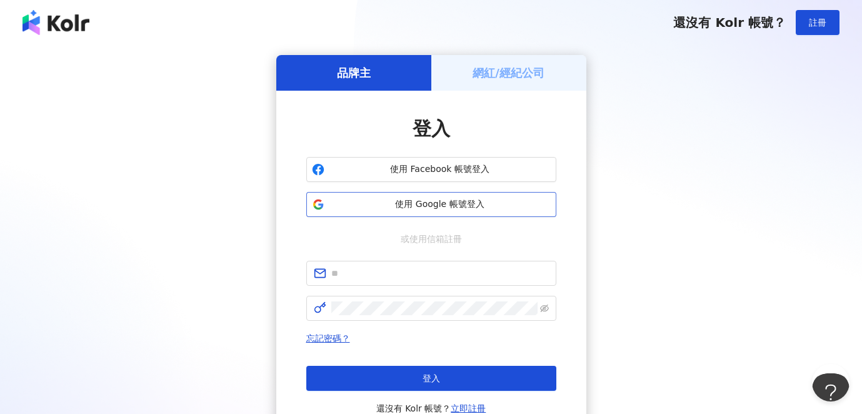
click at [501, 203] on span "使用 Google 帳號登入" at bounding box center [440, 204] width 221 height 13
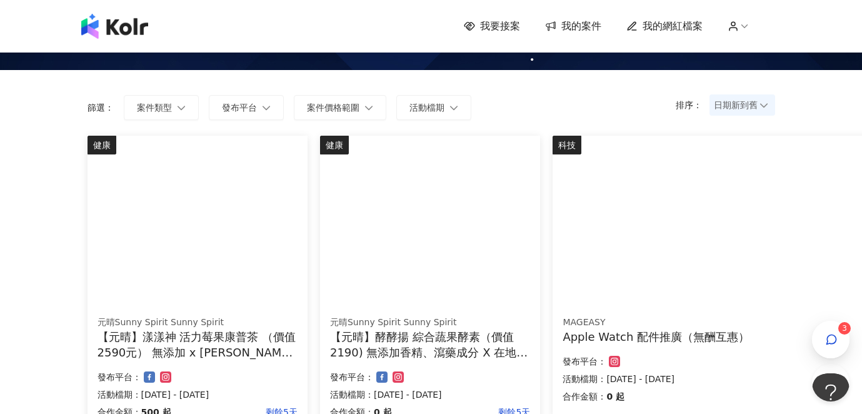
scroll to position [82, 0]
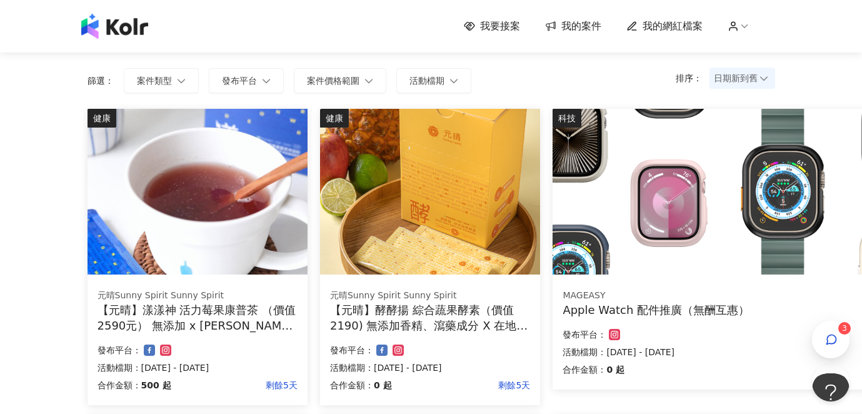
click at [186, 240] on img at bounding box center [198, 192] width 220 height 166
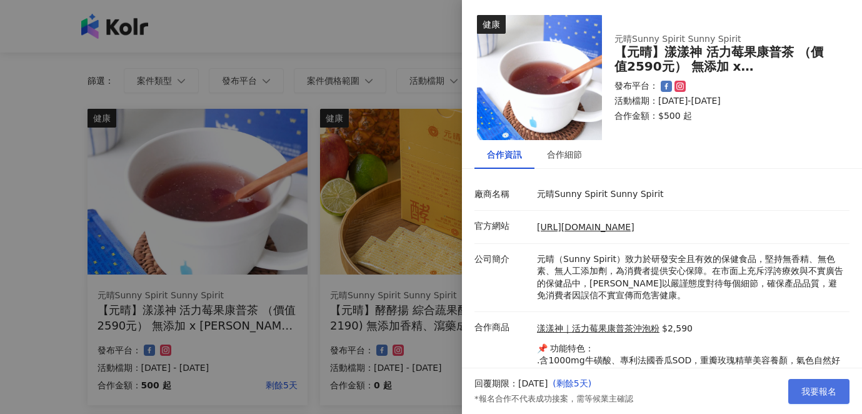
click at [823, 393] on span "我要報名" at bounding box center [819, 391] width 35 height 10
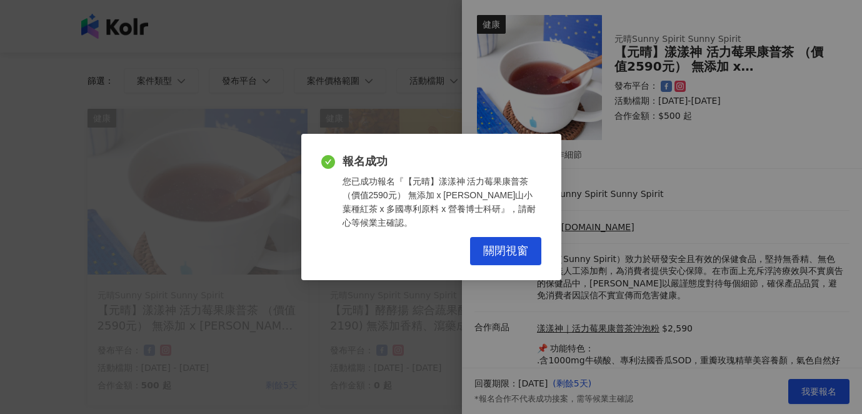
click at [506, 236] on div "報名成功 您已成功報名『【元晴】漾漾神 活力莓果康普茶 （價值2590元） 無添加 x [PERSON_NAME]山小葉種紅茶 x 多國專利原料 x 營養博士…" at bounding box center [431, 209] width 220 height 111
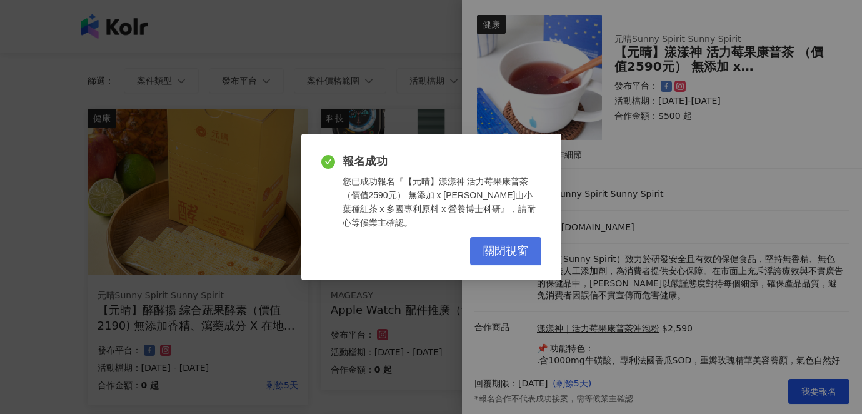
click at [505, 245] on span "關閉視窗" at bounding box center [505, 251] width 45 height 14
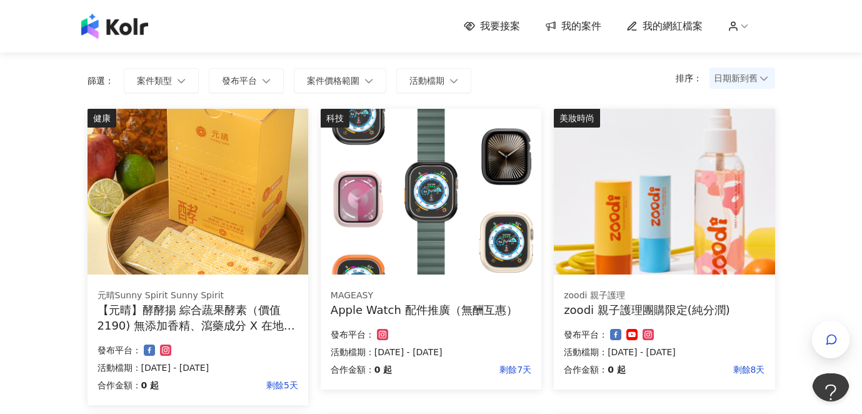
click at [218, 224] on img at bounding box center [198, 192] width 221 height 166
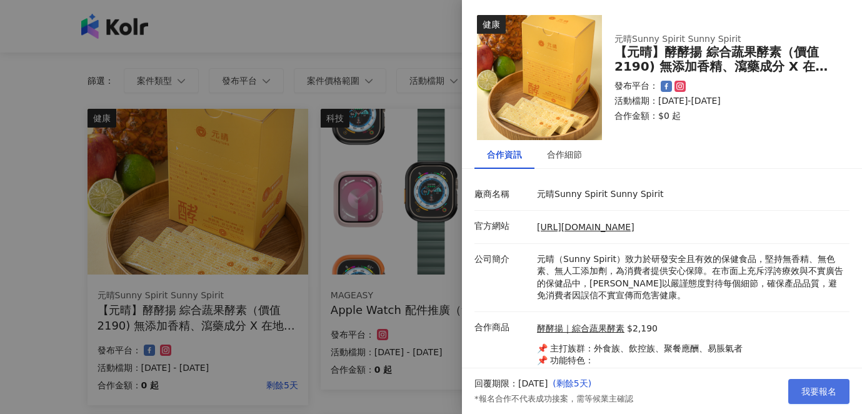
click at [813, 393] on span "我要報名" at bounding box center [819, 391] width 35 height 10
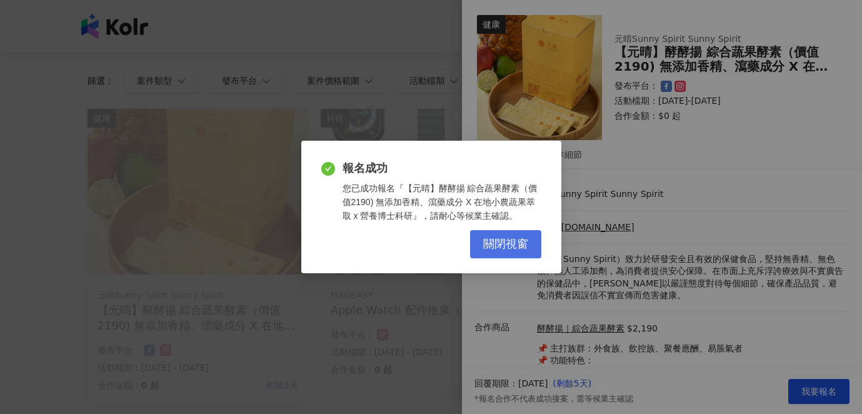
click at [503, 249] on span "關閉視窗" at bounding box center [505, 245] width 45 height 14
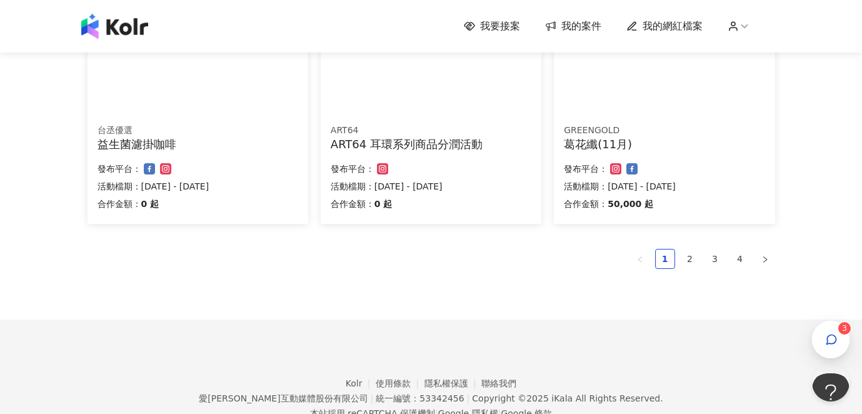
scroll to position [873, 0]
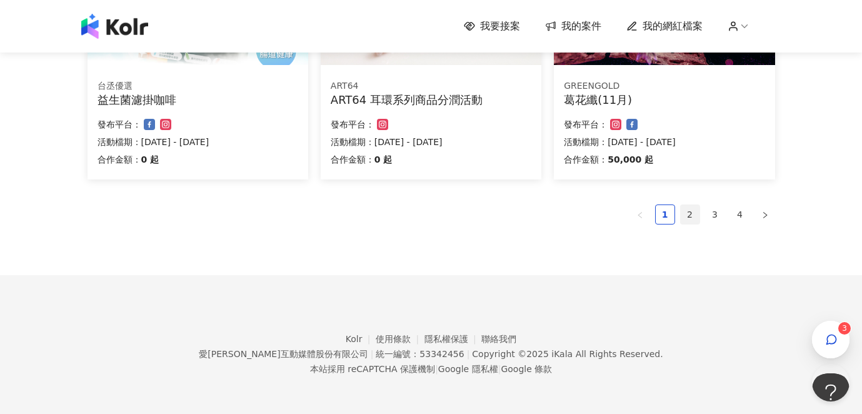
click at [691, 214] on link "2" at bounding box center [690, 214] width 19 height 19
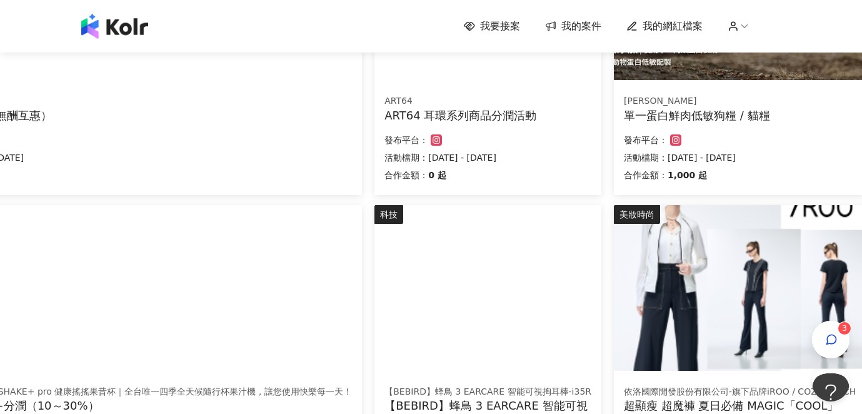
scroll to position [308, 185]
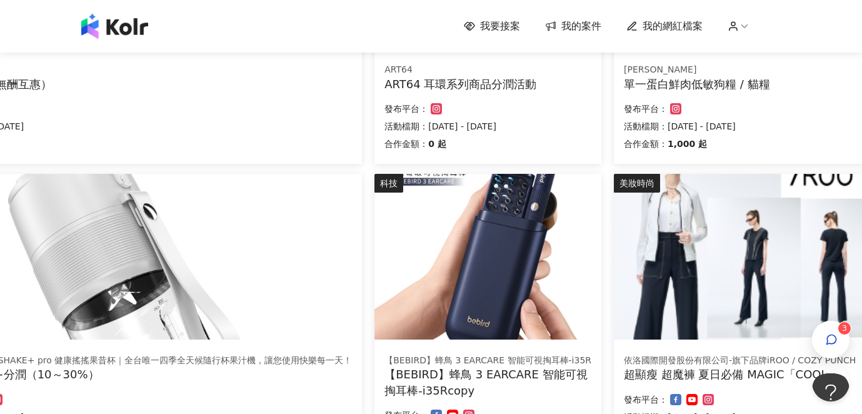
click at [166, 268] on img at bounding box center [132, 257] width 460 height 166
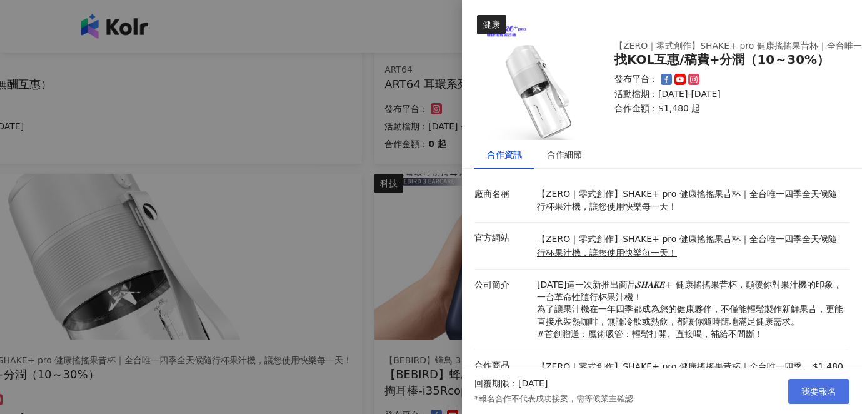
click at [818, 384] on button "我要報名" at bounding box center [818, 391] width 61 height 25
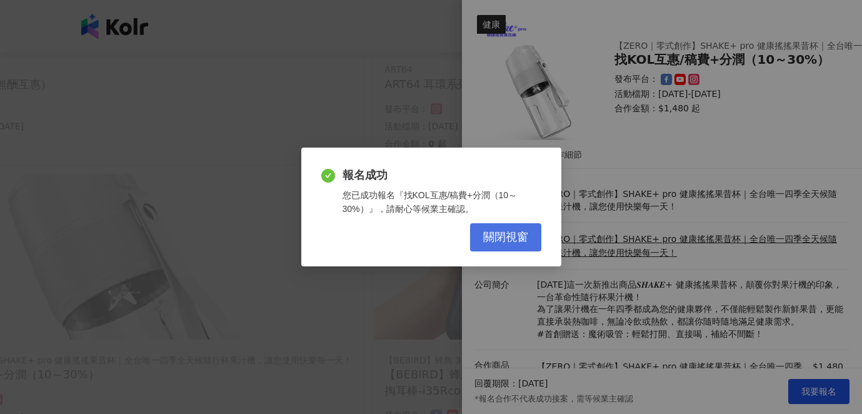
click at [511, 237] on span "關閉視窗" at bounding box center [505, 238] width 45 height 14
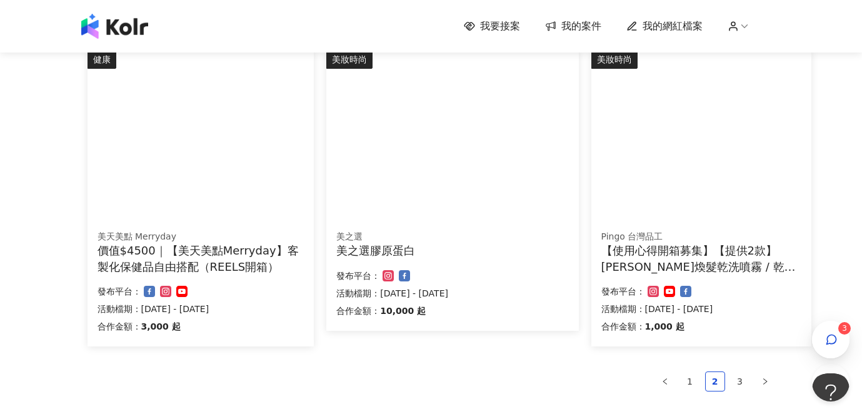
scroll to position [860, 0]
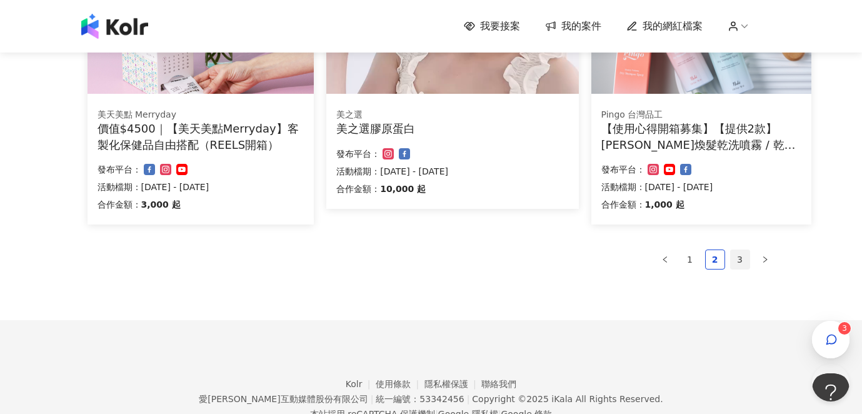
click at [740, 258] on link "3" at bounding box center [740, 259] width 19 height 19
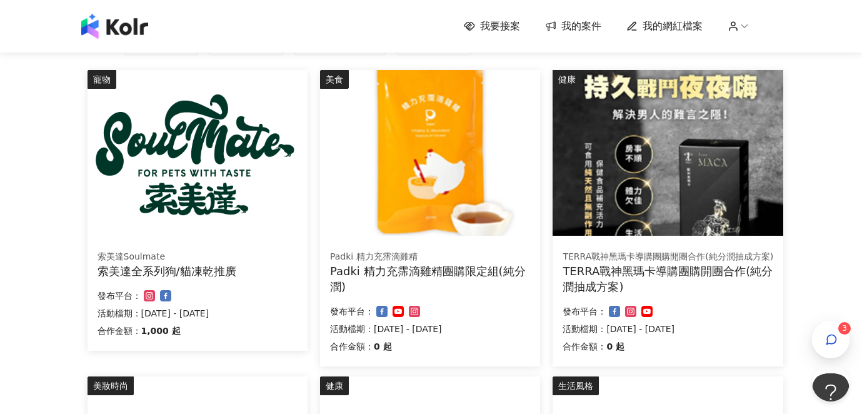
scroll to position [119, 0]
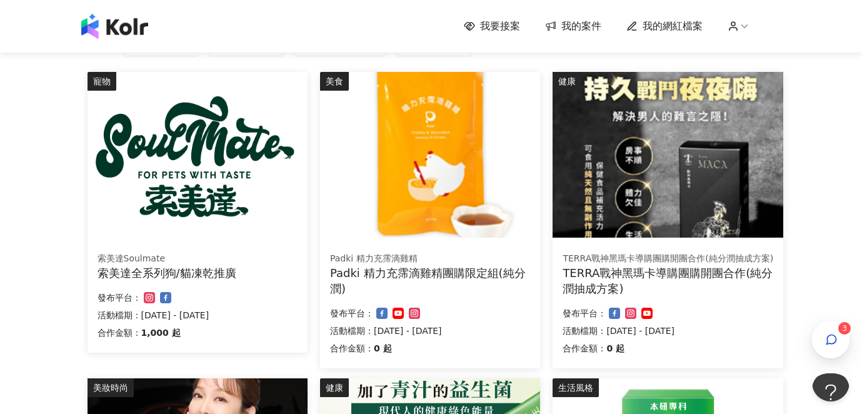
click at [449, 193] on img at bounding box center [430, 155] width 220 height 166
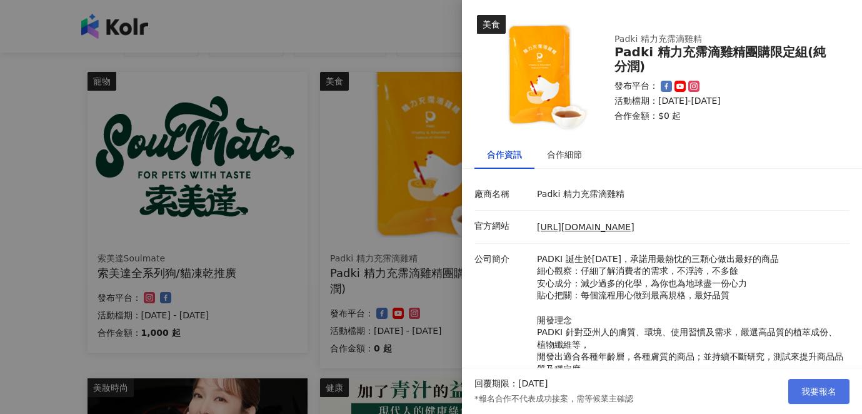
click at [810, 386] on span "我要報名" at bounding box center [819, 391] width 35 height 10
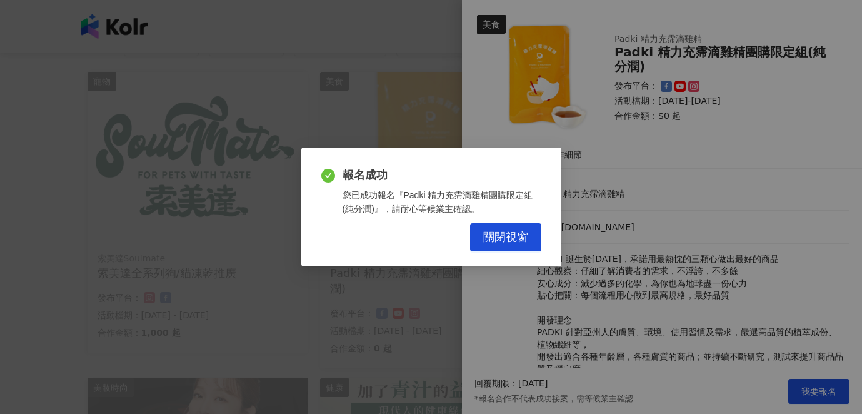
click at [468, 234] on div "關閉視窗" at bounding box center [431, 237] width 220 height 28
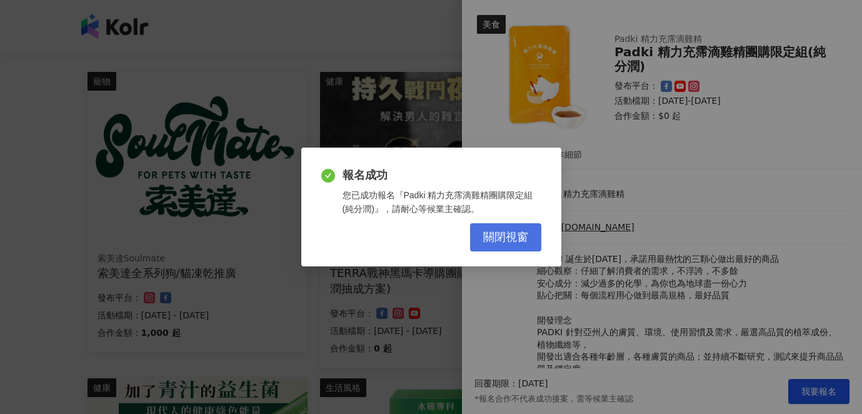
click at [483, 236] on span "關閉視窗" at bounding box center [505, 238] width 45 height 14
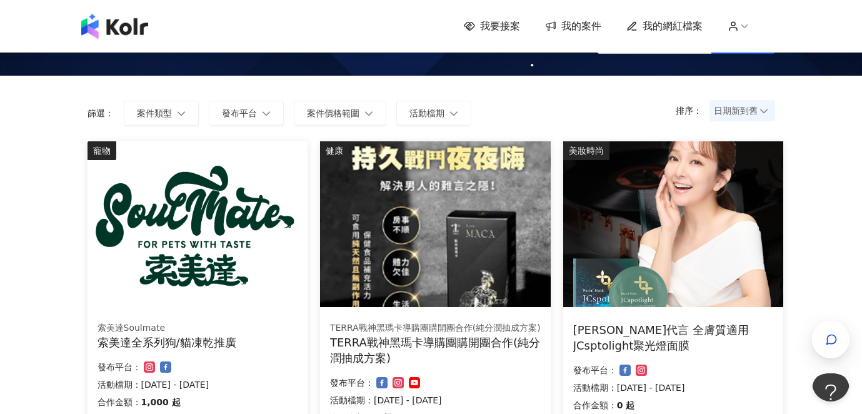
scroll to position [0, 0]
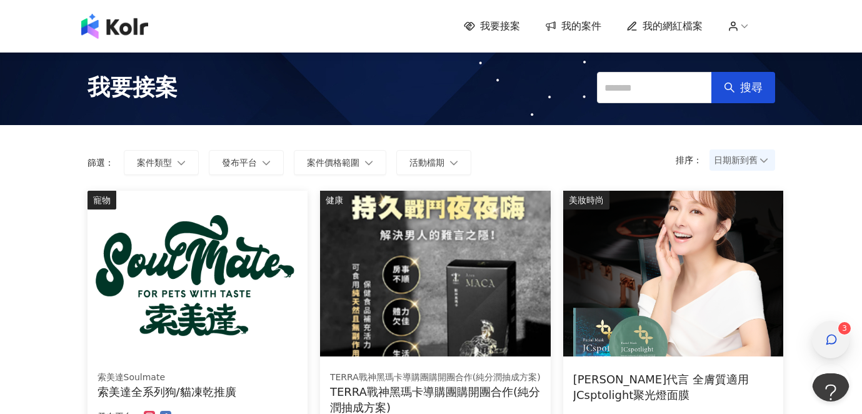
click at [817, 340] on div "button" at bounding box center [831, 340] width 38 height 38
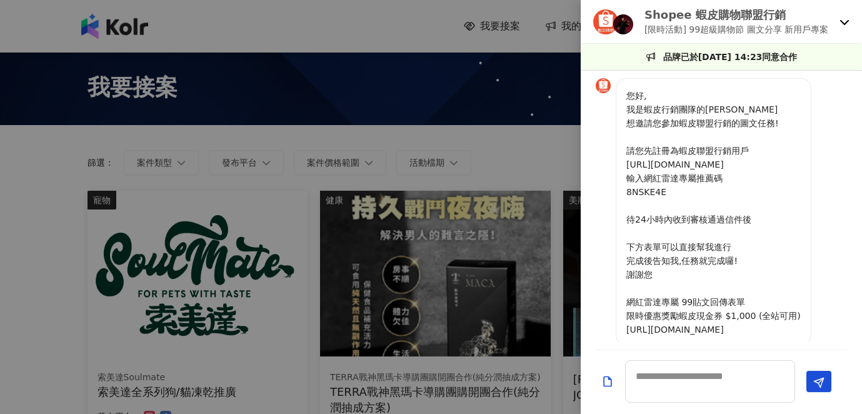
click at [732, 21] on p "Shopee 蝦皮購物聯盟行銷" at bounding box center [737, 15] width 184 height 16
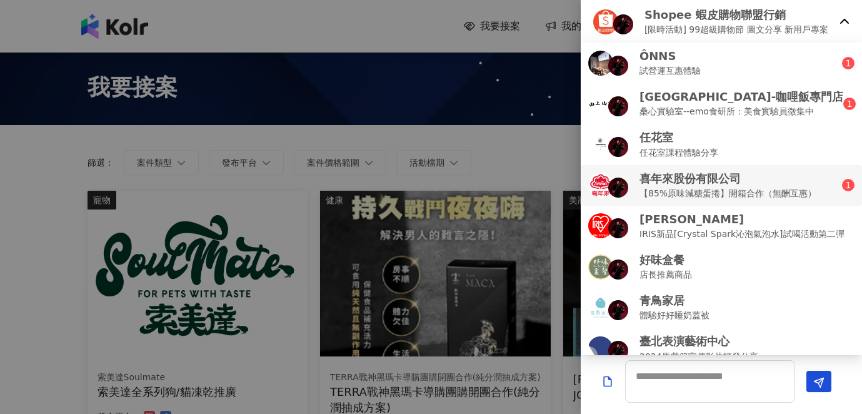
click at [702, 181] on p "喜年來股份有限公司" at bounding box center [728, 179] width 177 height 16
